Goal: Complete application form

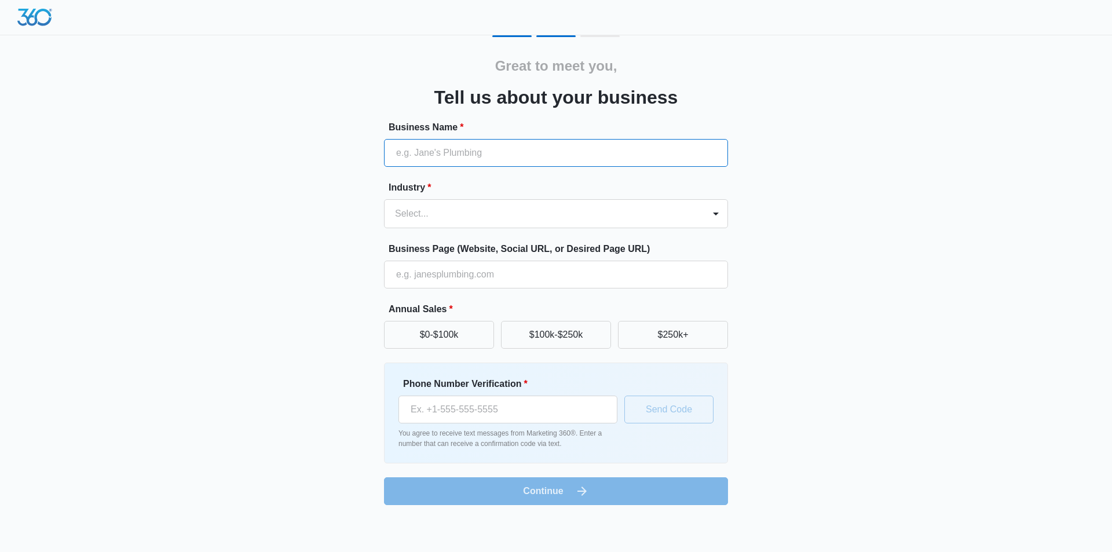
click at [456, 160] on input "Business Name *" at bounding box center [556, 153] width 344 height 28
type input "Codiant Software Technologies"
click at [455, 211] on div at bounding box center [542, 214] width 294 height 16
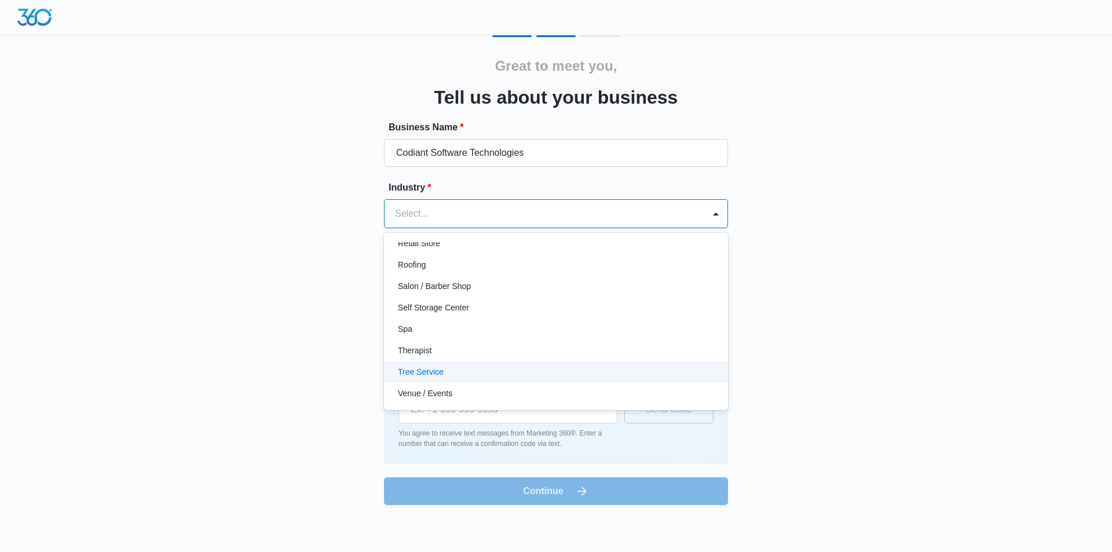
scroll to position [896, 0]
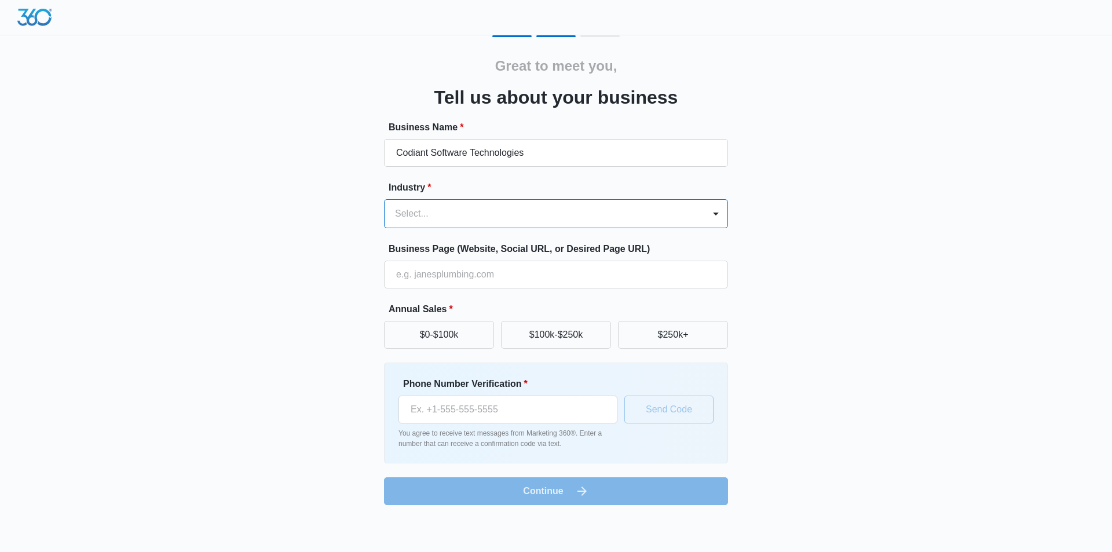
click at [405, 224] on div "Select..." at bounding box center [545, 214] width 320 height 28
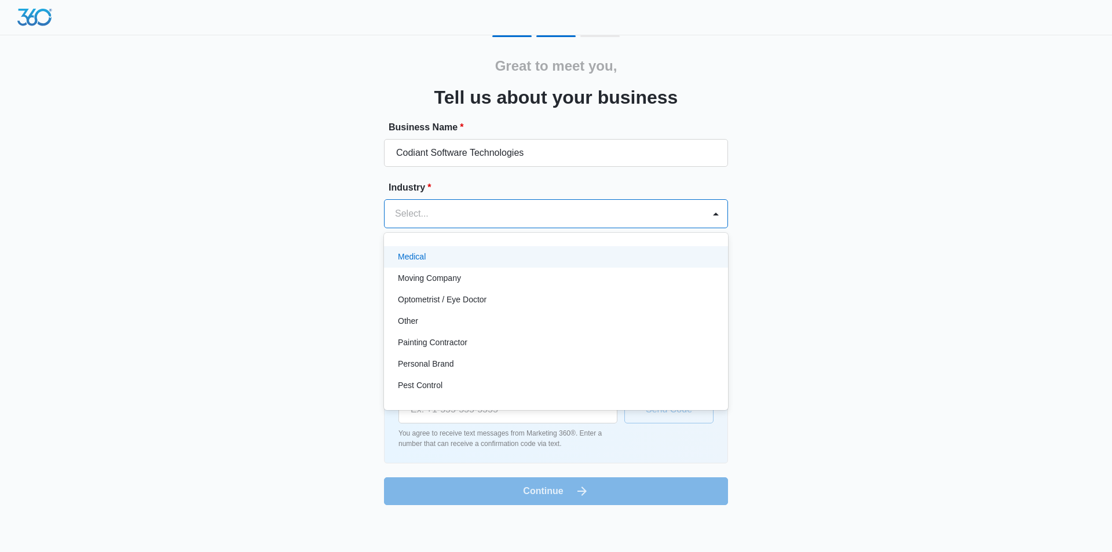
scroll to position [637, 0]
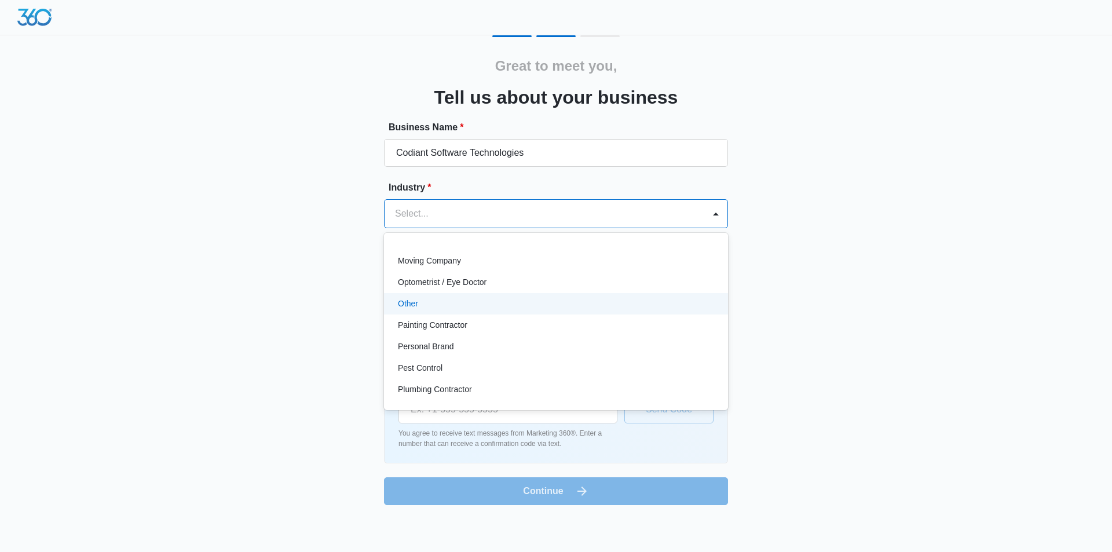
click at [421, 302] on div "Other" at bounding box center [555, 304] width 314 height 12
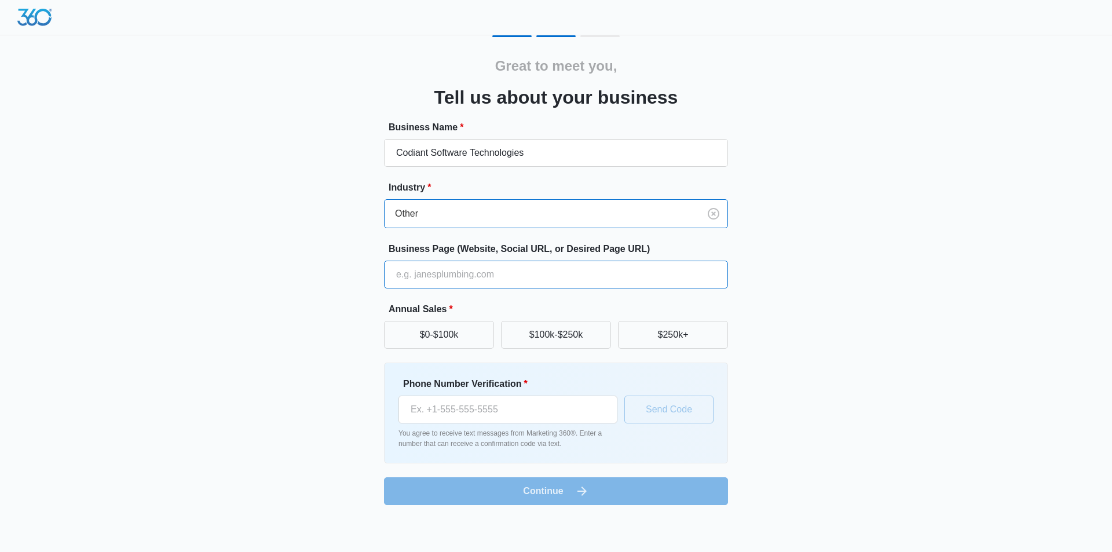
click at [418, 277] on input "Business Page (Website, Social URL, or Desired Page URL)" at bounding box center [556, 275] width 344 height 28
paste input "[URL][DOMAIN_NAME]"
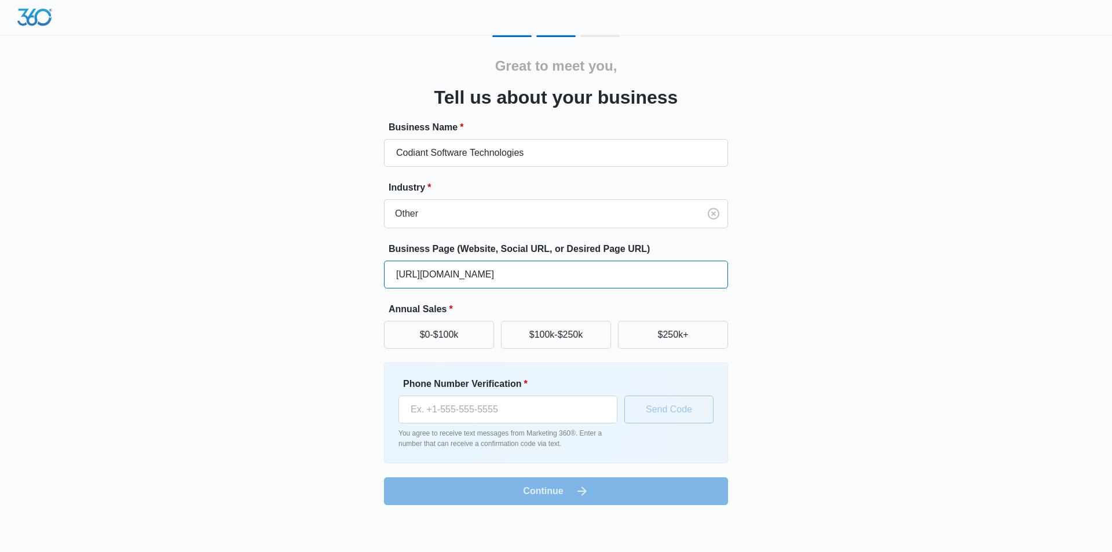
type input "[URL][DOMAIN_NAME]"
click at [319, 321] on div "Great to meet you, Tell us about your business Business Name * Codiant Software…" at bounding box center [555, 270] width 695 height 470
click at [859, 132] on div "Great to meet you, Tell us about your business Business Name * Codiant Software…" at bounding box center [555, 270] width 695 height 470
click at [494, 415] on input "Phone Number Verification *" at bounding box center [507, 410] width 219 height 28
paste input "[PHONE_NUMBER]"
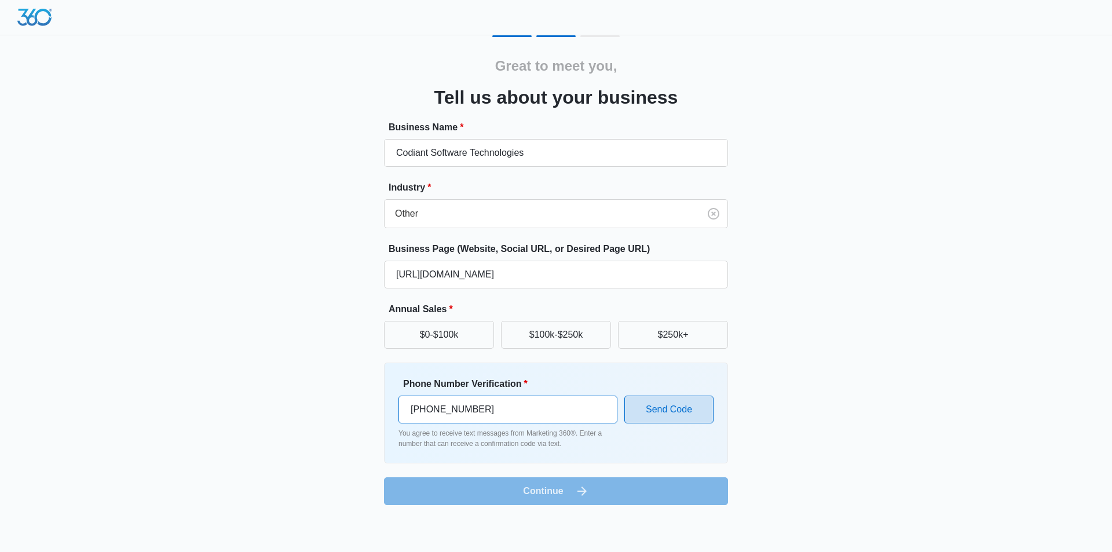
type input "[PHONE_NUMBER]"
click at [664, 412] on button "Send Code" at bounding box center [668, 410] width 89 height 28
